Goal: Information Seeking & Learning: Check status

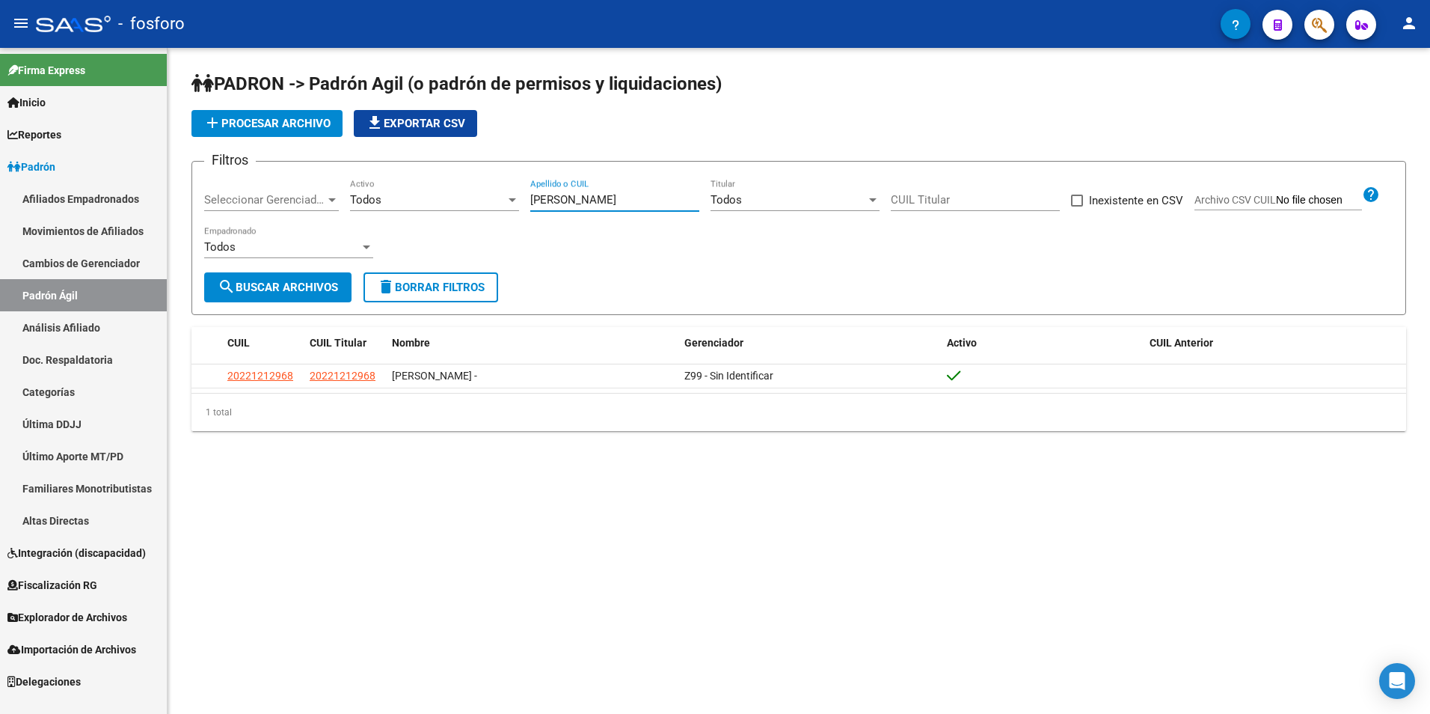
drag, startPoint x: 616, startPoint y: 197, endPoint x: 524, endPoint y: 197, distance: 92.8
click at [524, 197] on div "Filtros Seleccionar Gerenciador Seleccionar Gerenciador Todos Activo [PERSON_NA…" at bounding box center [798, 223] width 1189 height 99
paste input "25805058"
drag, startPoint x: 596, startPoint y: 192, endPoint x: 525, endPoint y: 204, distance: 72.1
click at [525, 204] on div "Filtros Seleccionar Gerenciador Seleccionar Gerenciador Todos Activo 25805058 A…" at bounding box center [798, 223] width 1189 height 99
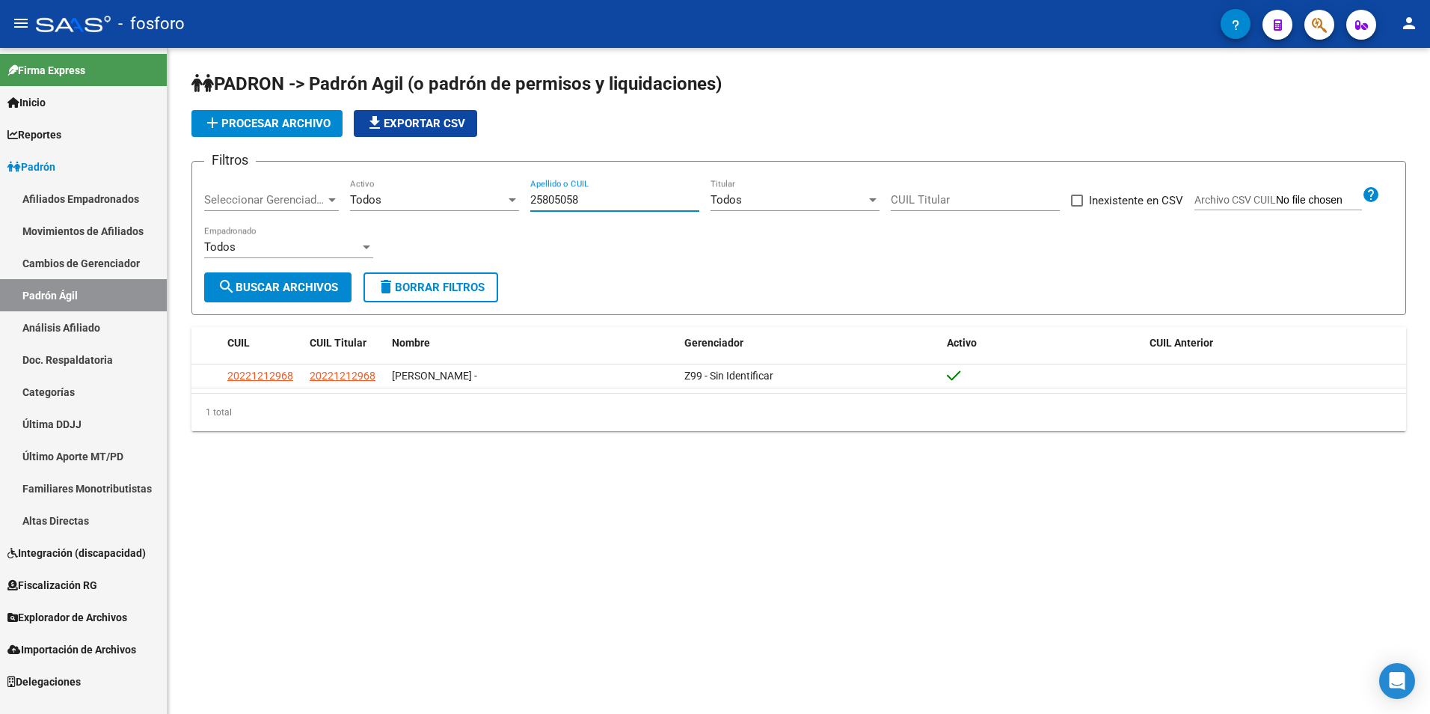
click at [554, 194] on input "25805058" at bounding box center [614, 199] width 169 height 13
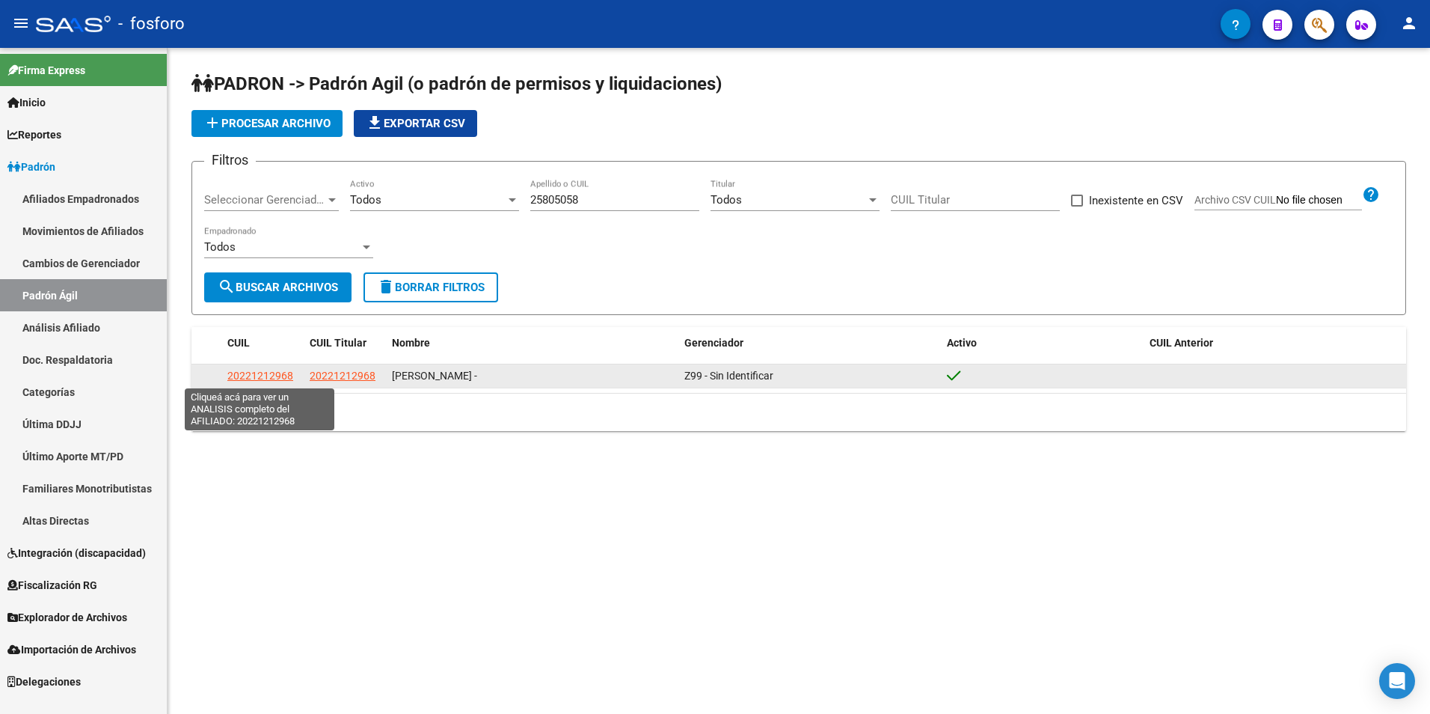
click at [259, 378] on span "20221212968" at bounding box center [260, 376] width 66 height 12
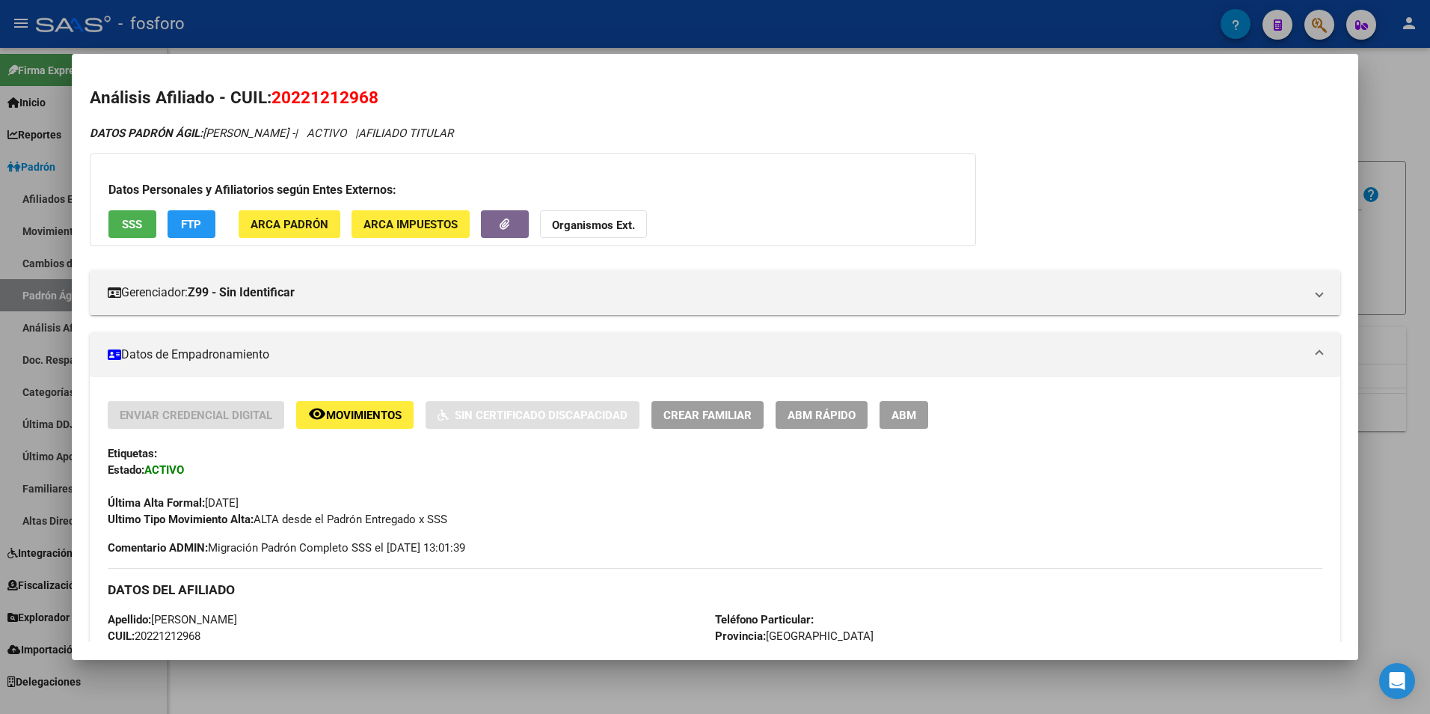
click at [423, 687] on div at bounding box center [715, 357] width 1430 height 714
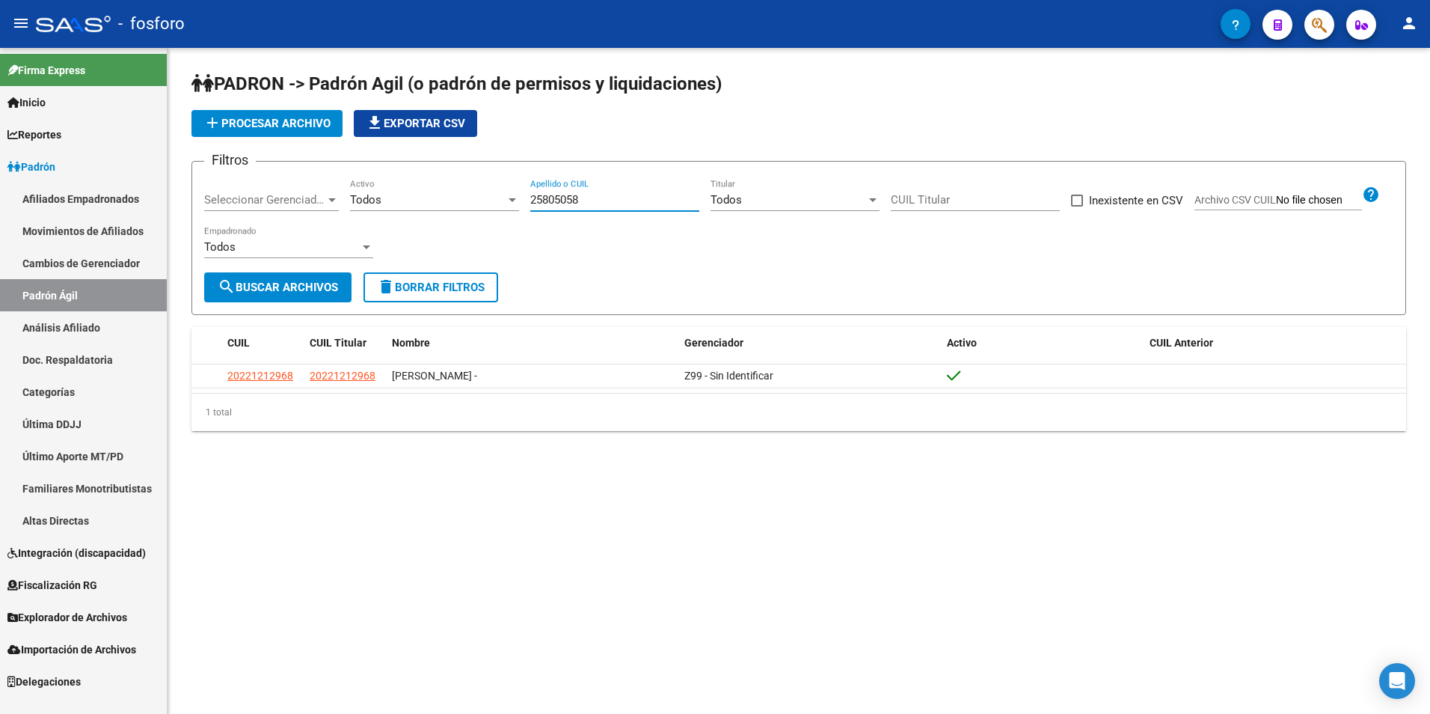
drag, startPoint x: 587, startPoint y: 195, endPoint x: 531, endPoint y: 205, distance: 56.9
click at [531, 205] on input "25805058" at bounding box center [614, 199] width 169 height 13
paste input "0162358422"
type input "20162358422"
click at [317, 295] on button "search Buscar Archivos" at bounding box center [277, 287] width 147 height 30
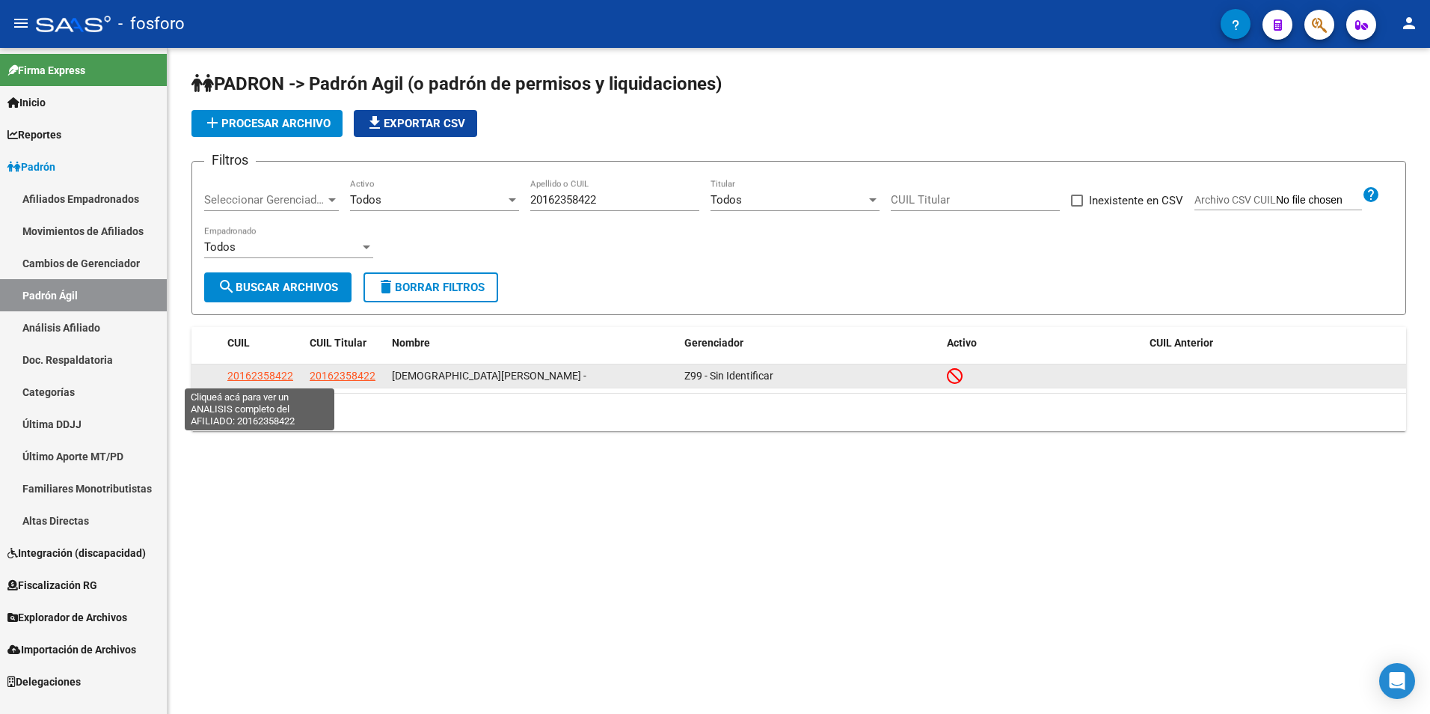
click at [262, 376] on span "20162358422" at bounding box center [260, 376] width 66 height 12
type textarea "20162358422"
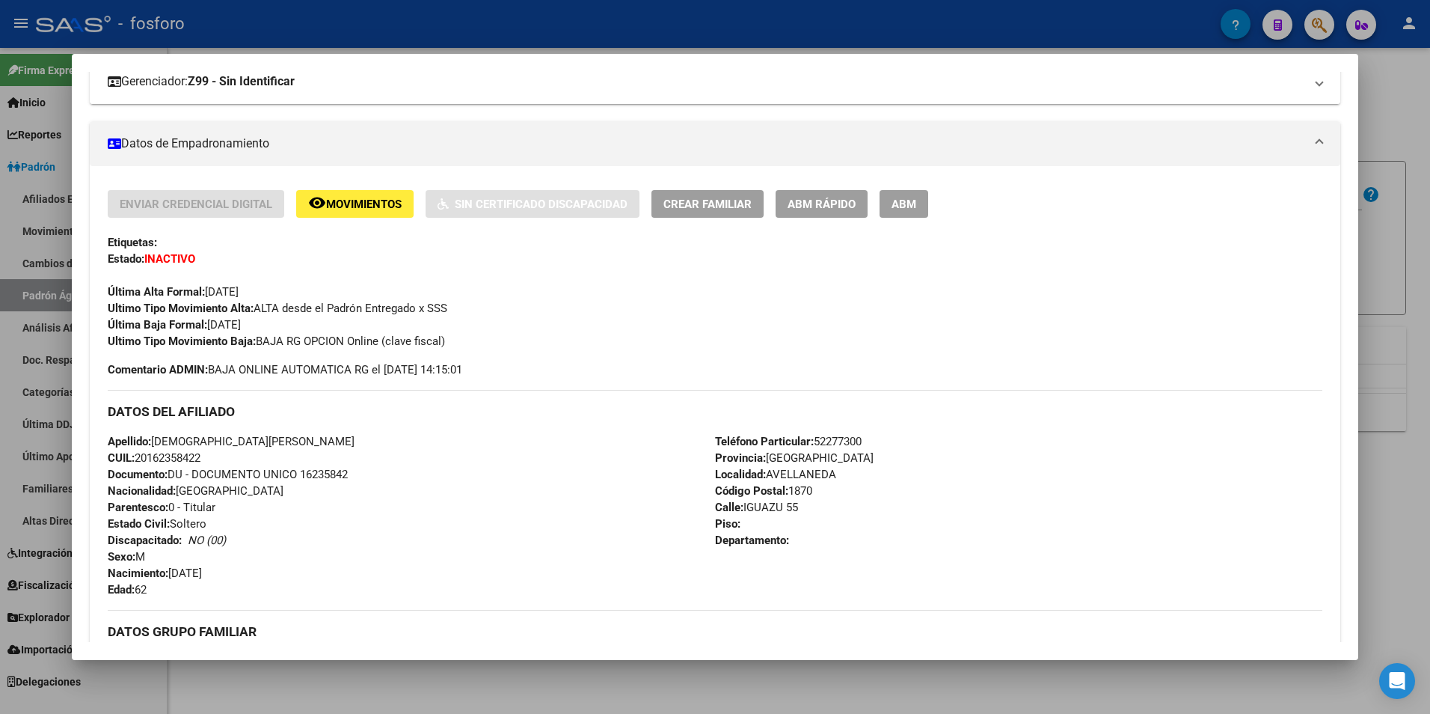
scroll to position [150, 0]
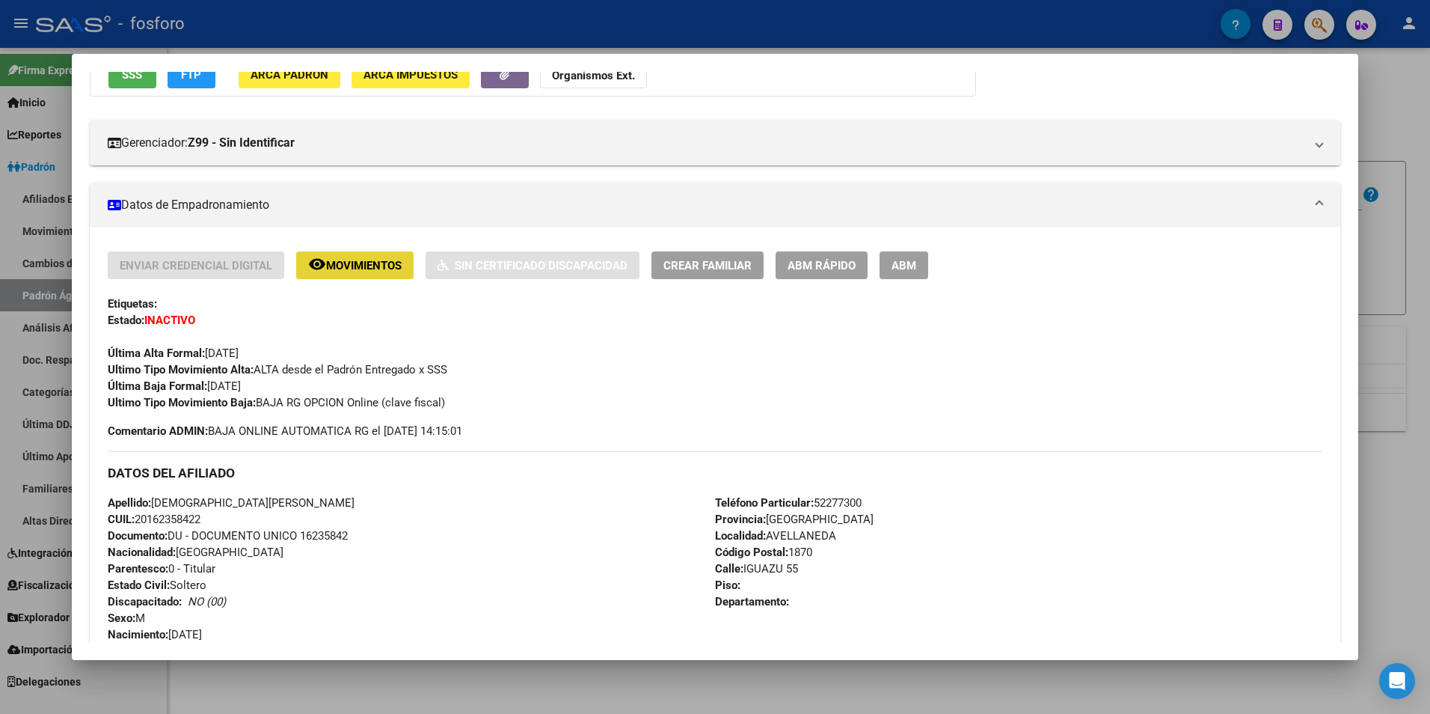
click at [372, 263] on span "Movimientos" at bounding box center [364, 265] width 76 height 13
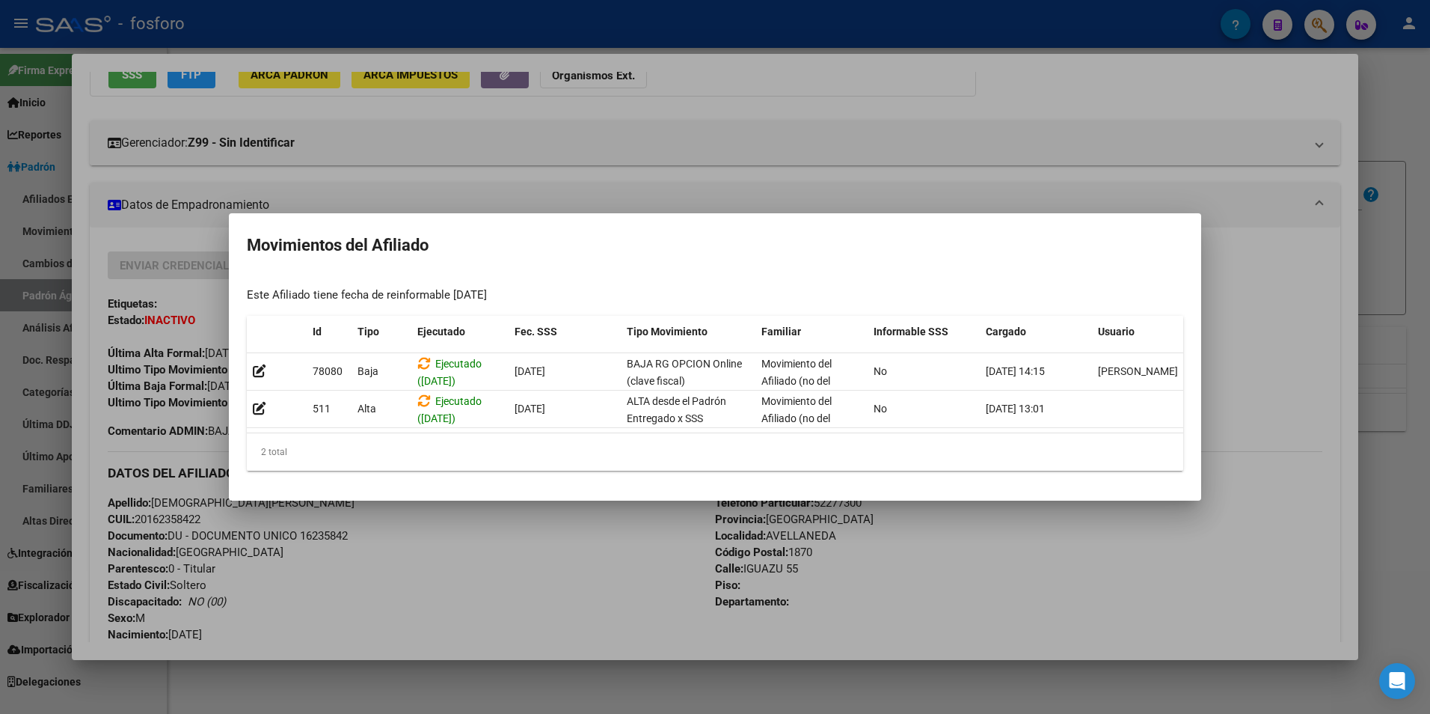
click at [1027, 583] on div at bounding box center [715, 357] width 1430 height 714
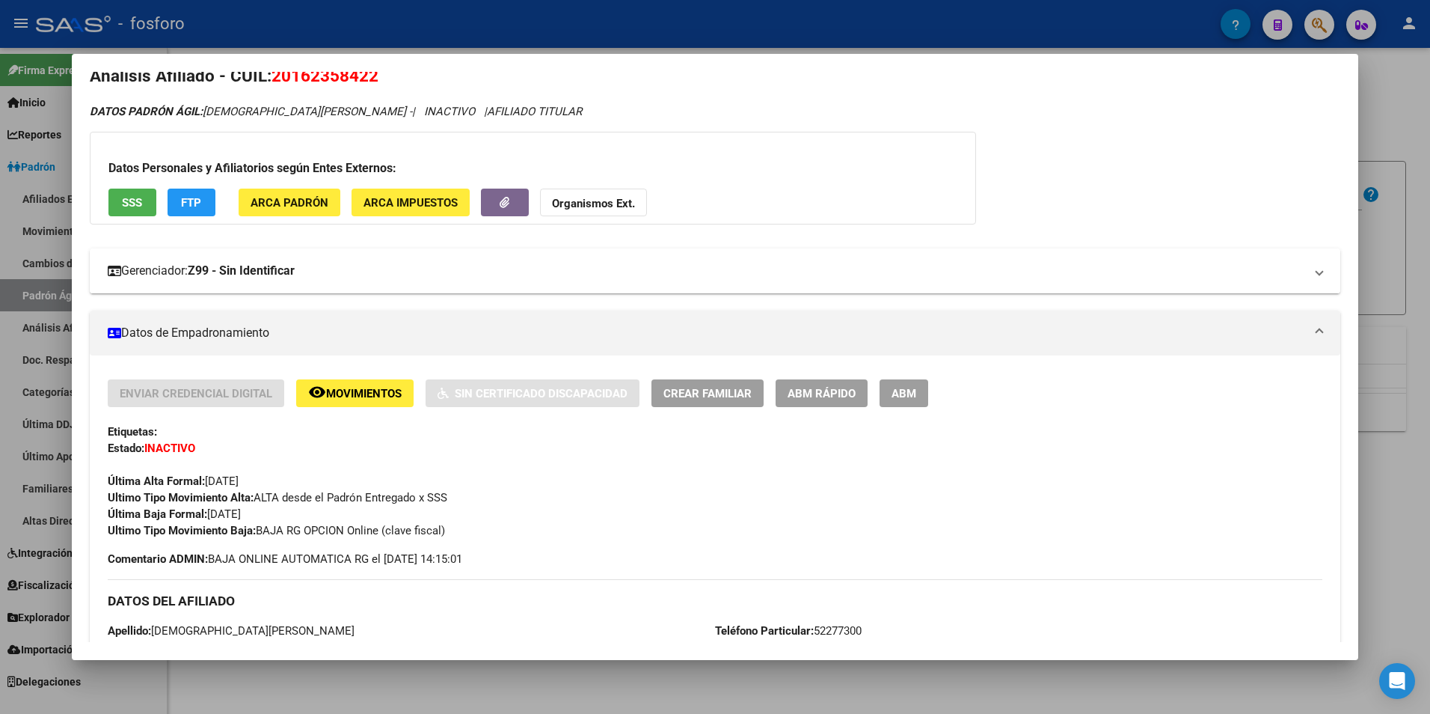
scroll to position [0, 0]
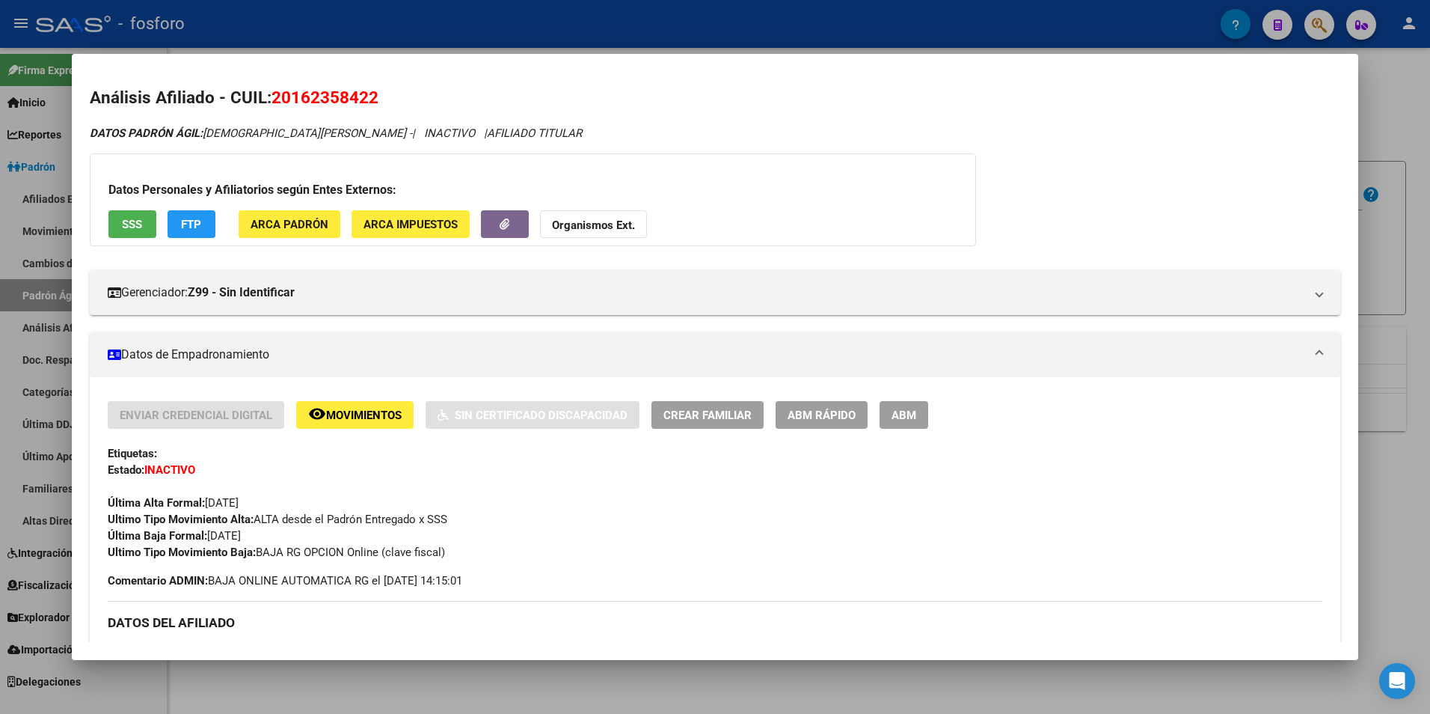
drag, startPoint x: 605, startPoint y: 683, endPoint x: 616, endPoint y: 666, distance: 20.5
click at [607, 681] on div at bounding box center [715, 357] width 1430 height 714
